Goal: Navigation & Orientation: Find specific page/section

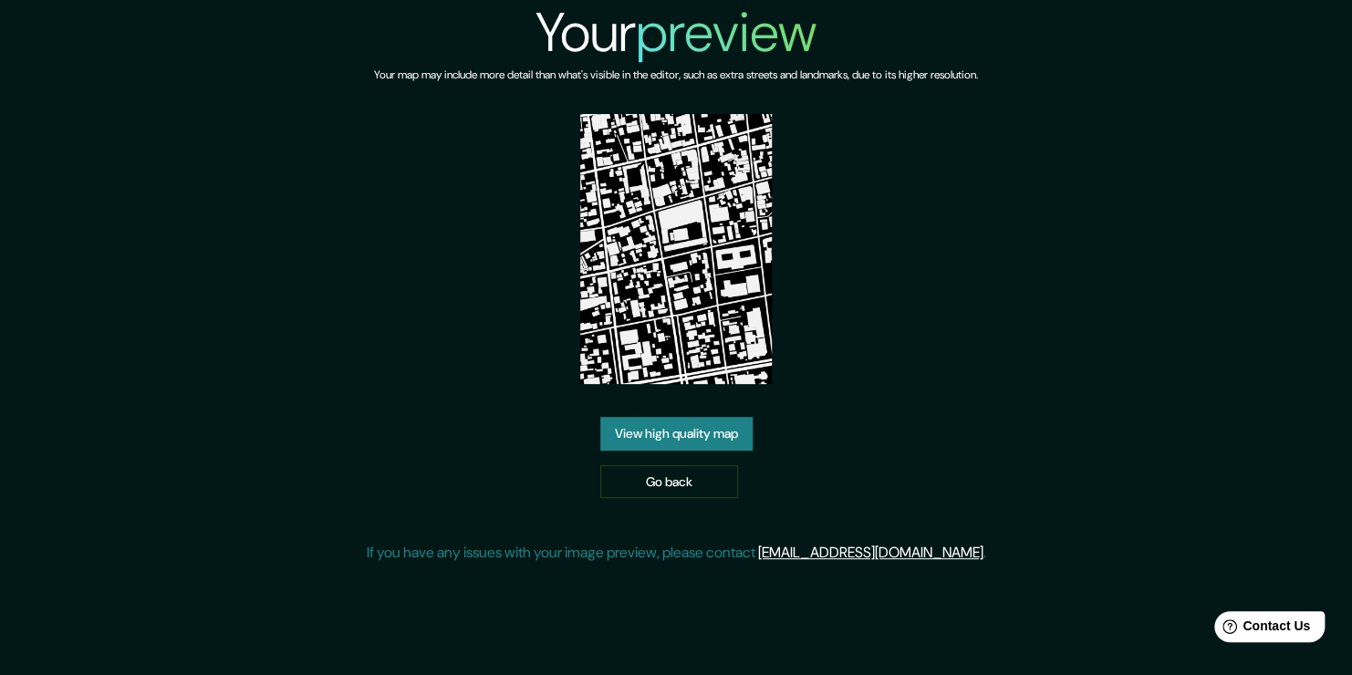
click at [699, 430] on link "View high quality map" at bounding box center [676, 434] width 152 height 34
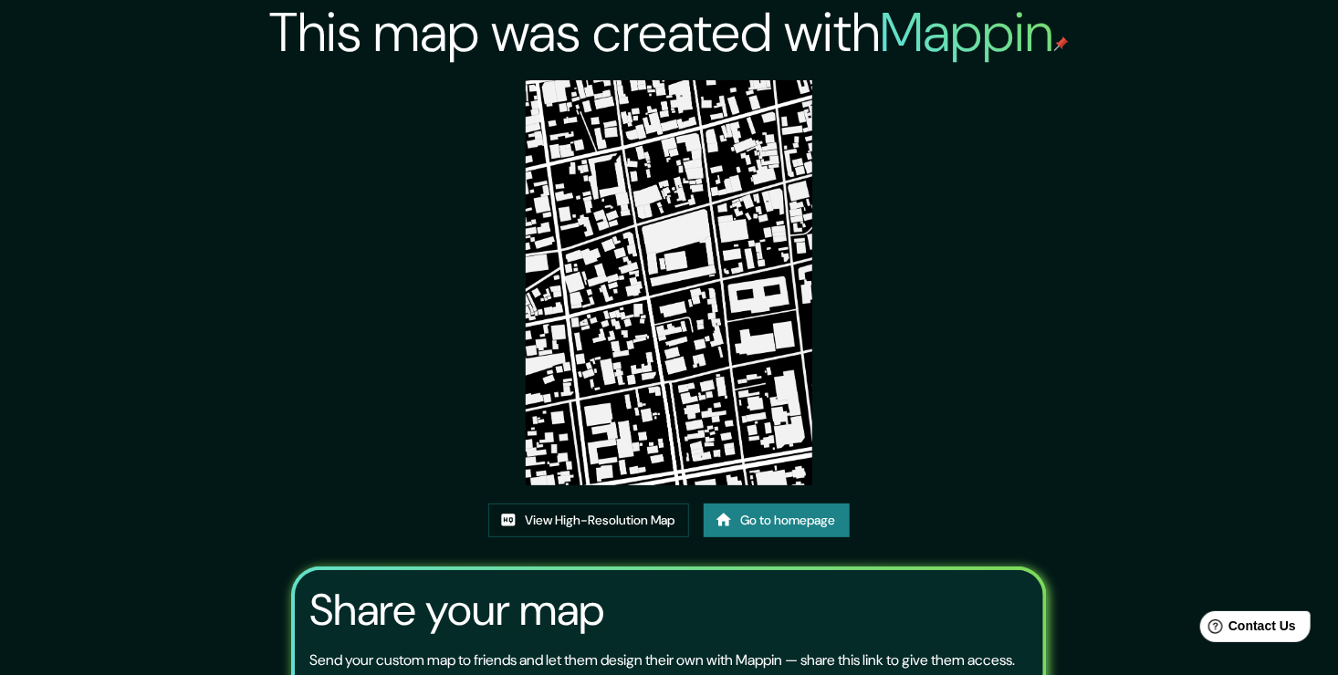
click at [789, 519] on link "Go to homepage" at bounding box center [776, 521] width 146 height 34
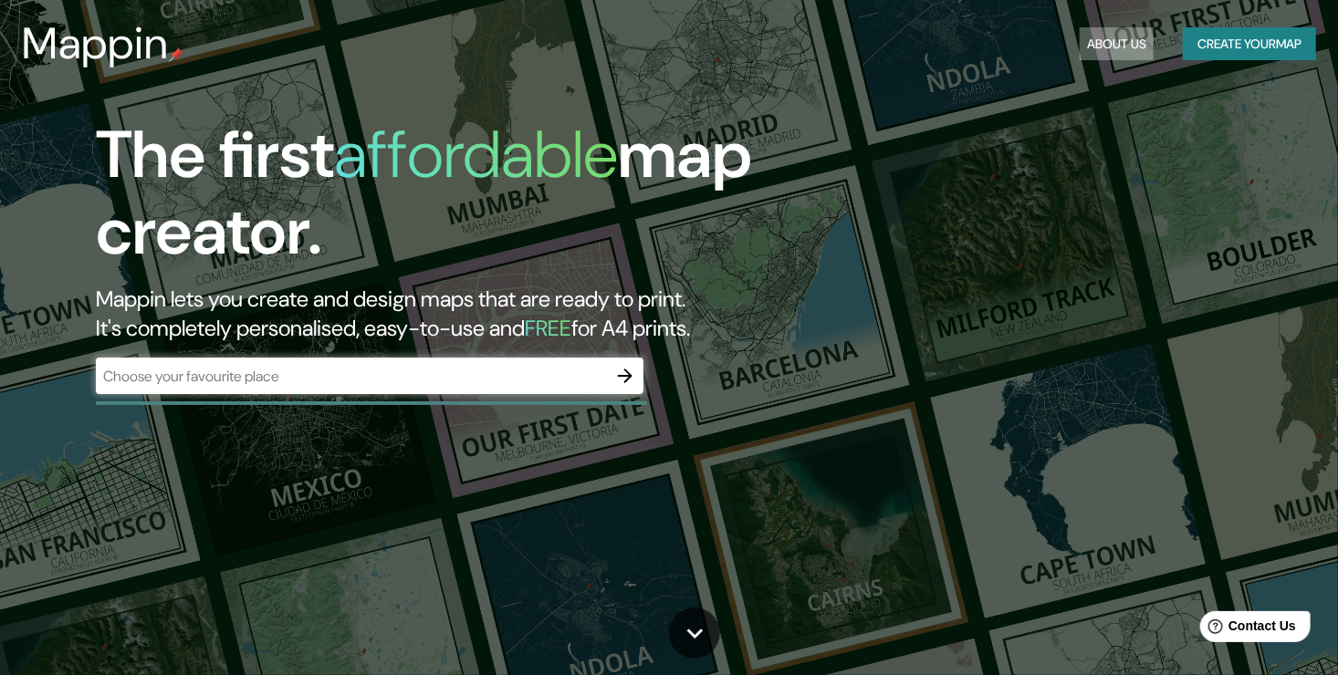
click at [1084, 40] on button "About Us" at bounding box center [1116, 44] width 74 height 34
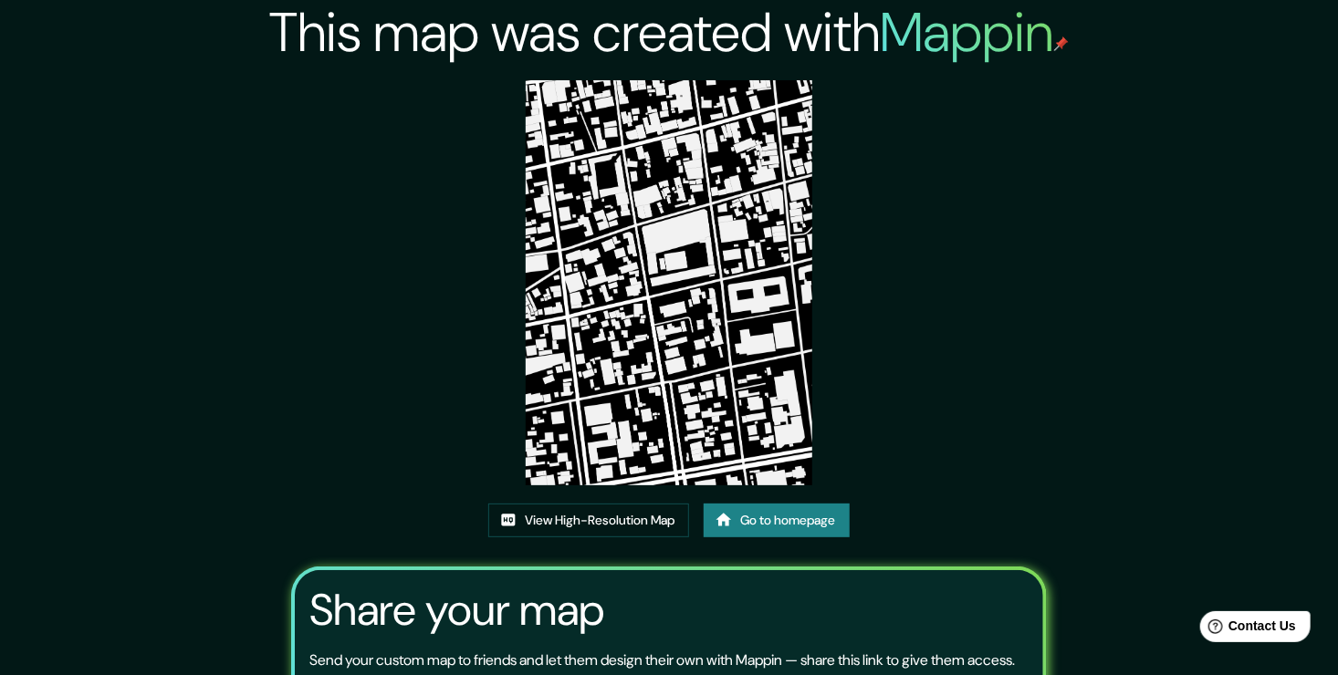
click at [670, 358] on img at bounding box center [669, 282] width 286 height 405
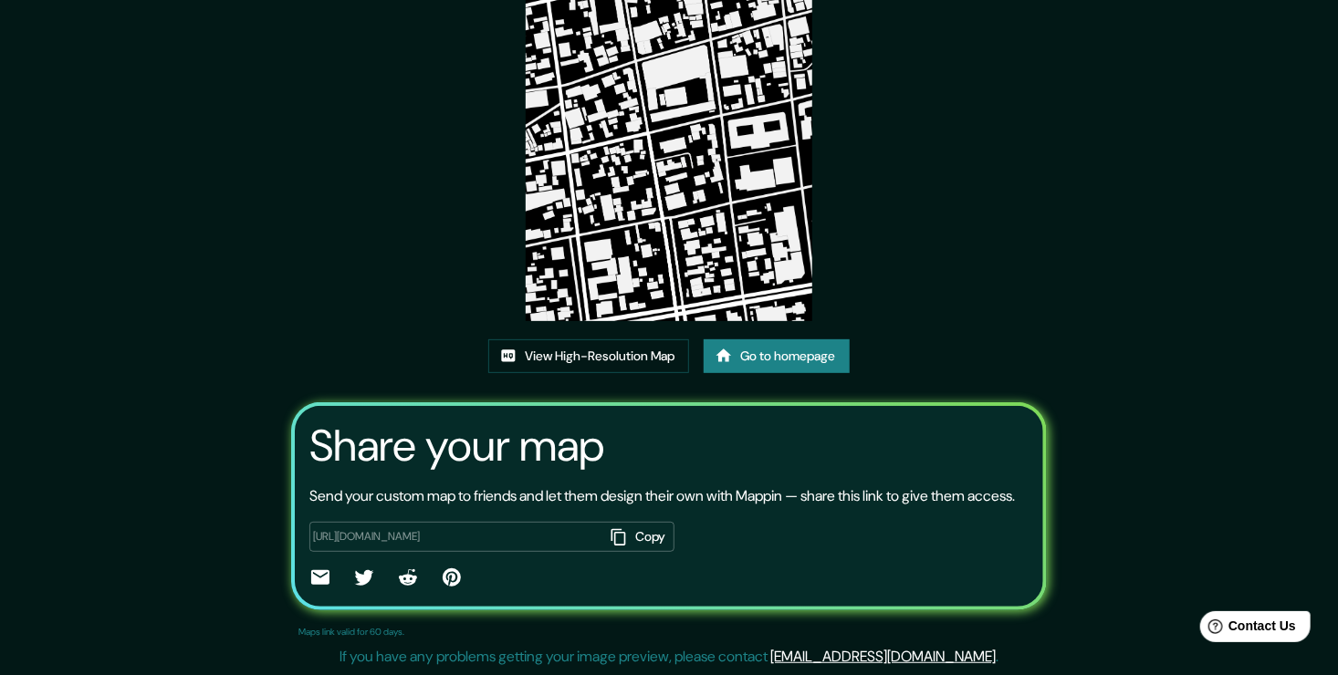
scroll to position [186, 0]
click at [640, 540] on button "Copy" at bounding box center [638, 537] width 71 height 30
click at [637, 541] on button "Copy" at bounding box center [638, 537] width 71 height 30
